Goal: Information Seeking & Learning: Learn about a topic

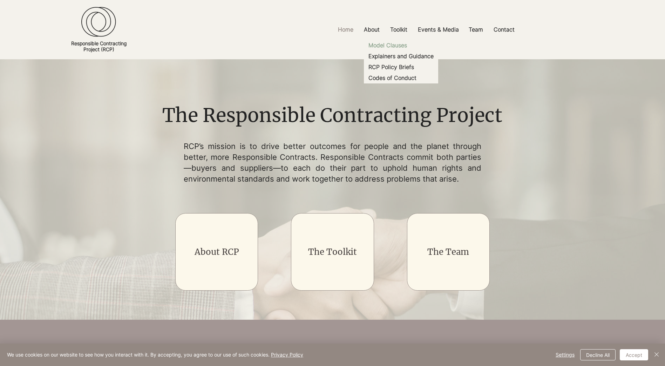
click at [396, 47] on p "Model Clauses" at bounding box center [388, 45] width 44 height 11
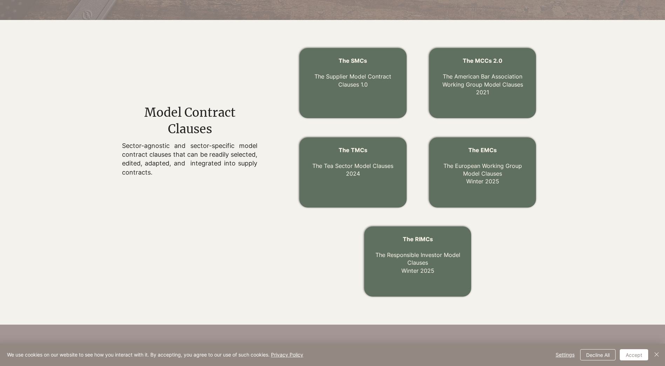
scroll to position [212, 0]
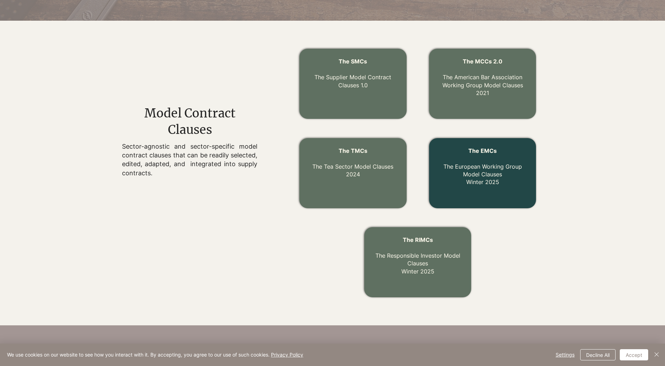
click at [483, 177] on link "The EMCs The European Working Group Model Clauses Winter 2025" at bounding box center [483, 166] width 79 height 39
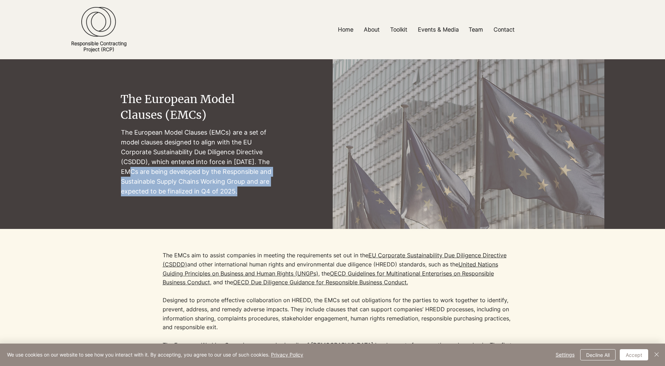
drag, startPoint x: 131, startPoint y: 170, endPoint x: 239, endPoint y: 190, distance: 110.4
click at [239, 190] on p "The European Model Clauses (EMCs) are a set of model clauses designed to align …" at bounding box center [197, 162] width 152 height 69
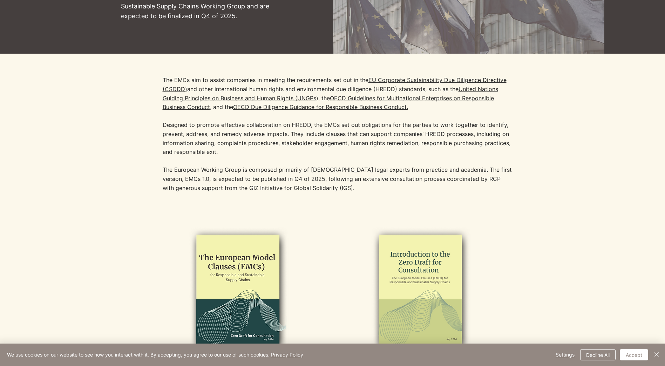
click at [325, 194] on p "​" at bounding box center [338, 196] width 351 height 9
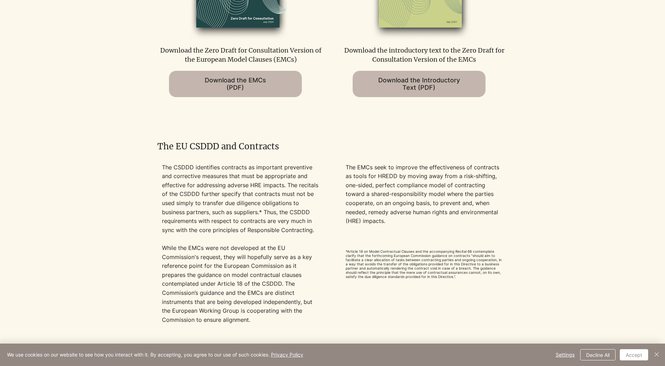
scroll to position [491, 0]
